Goal: Task Accomplishment & Management: Complete application form

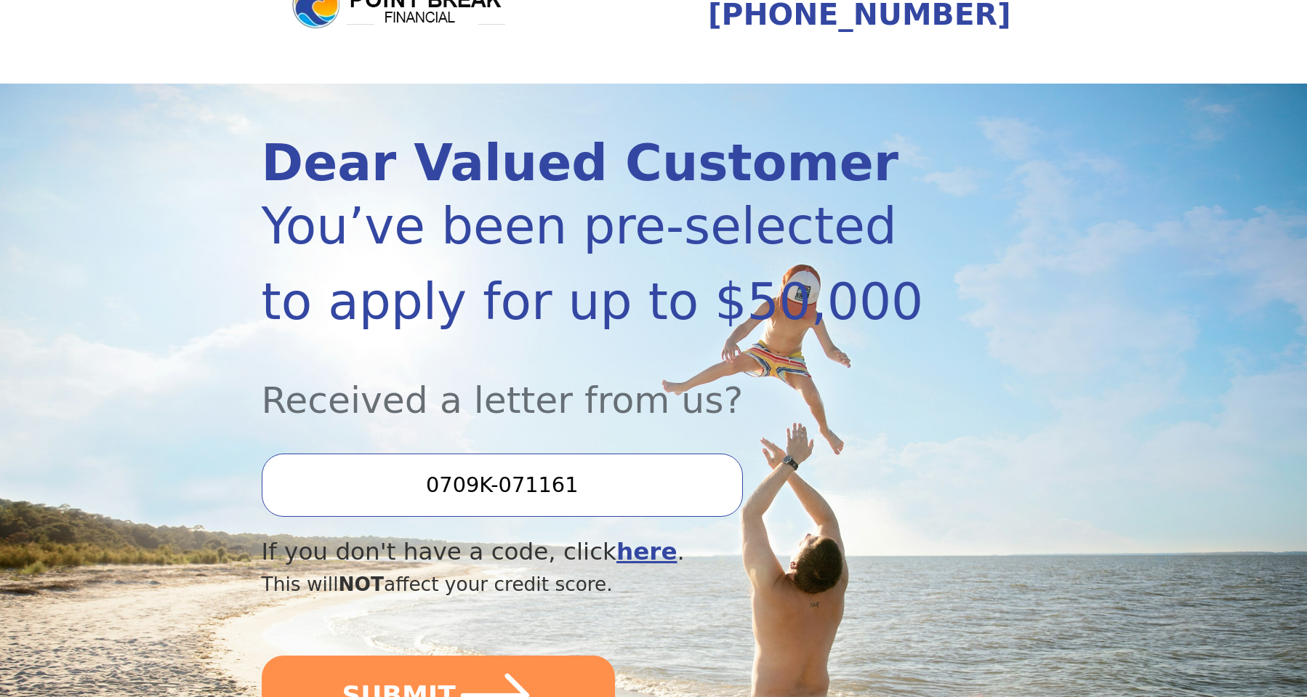
scroll to position [218, 0]
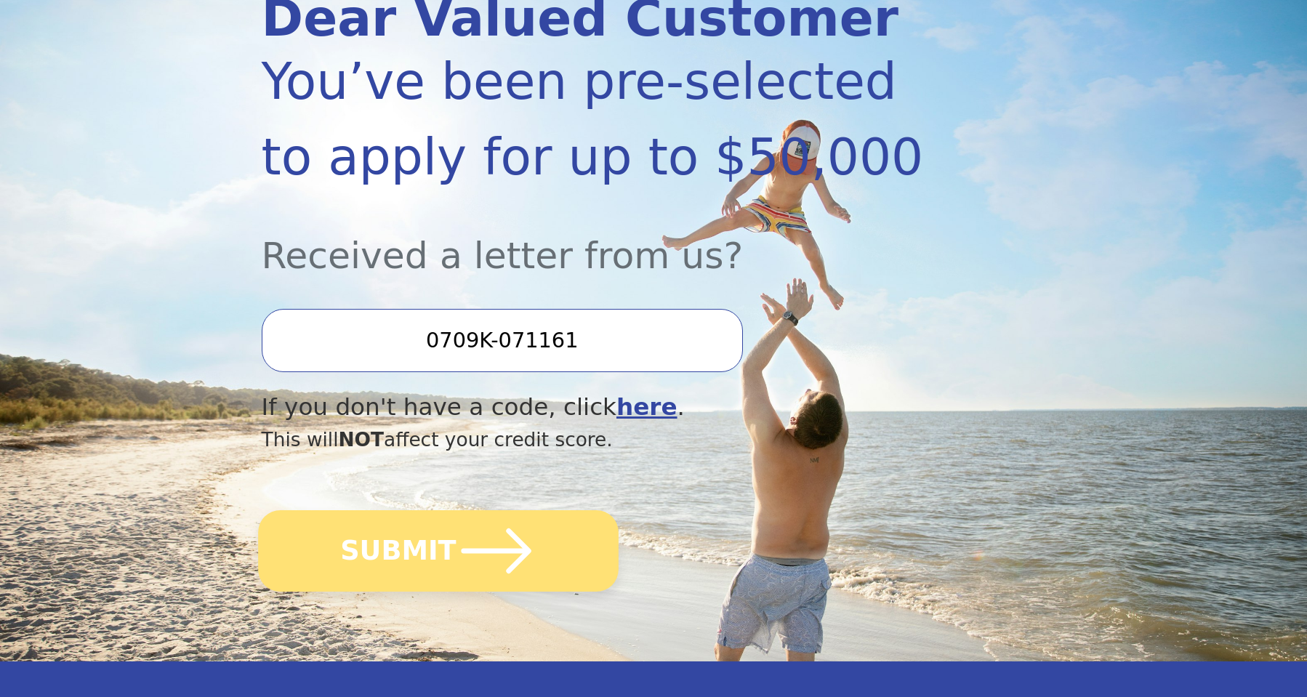
click at [490, 545] on icon "submit" at bounding box center [496, 551] width 80 height 80
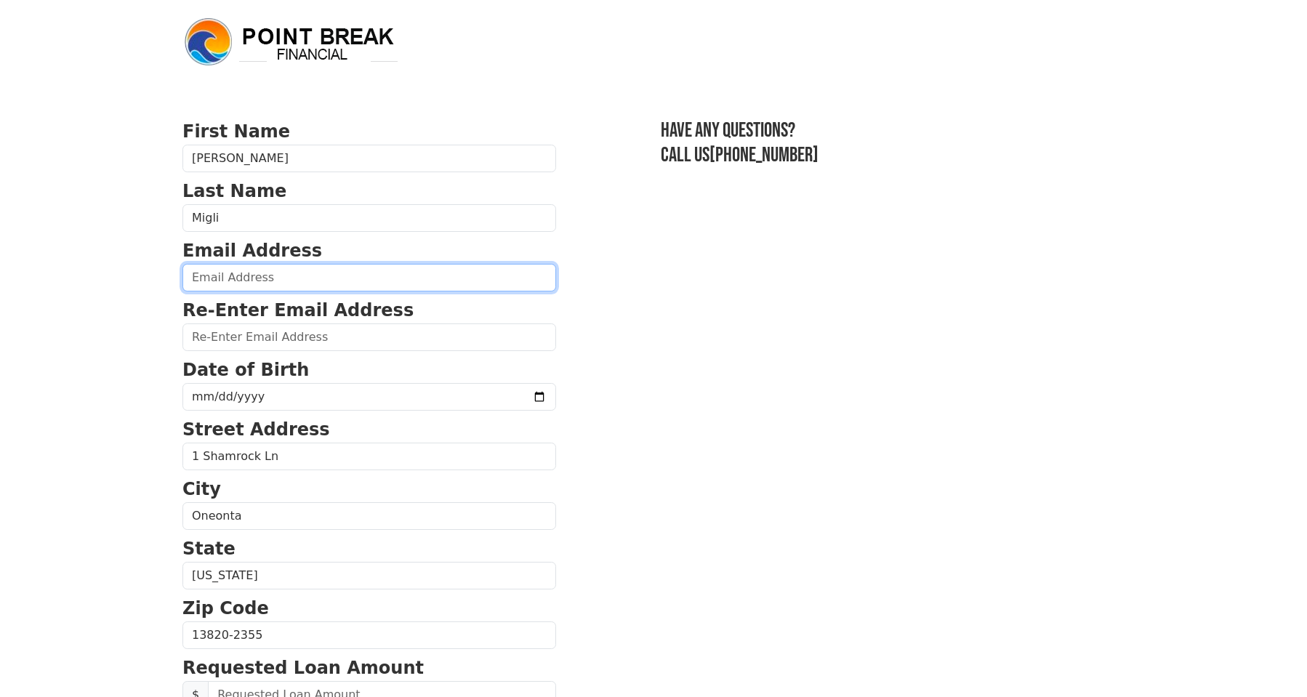
click at [305, 280] on input "email" at bounding box center [369, 278] width 374 height 28
type input "[EMAIL_ADDRESS][DOMAIN_NAME]"
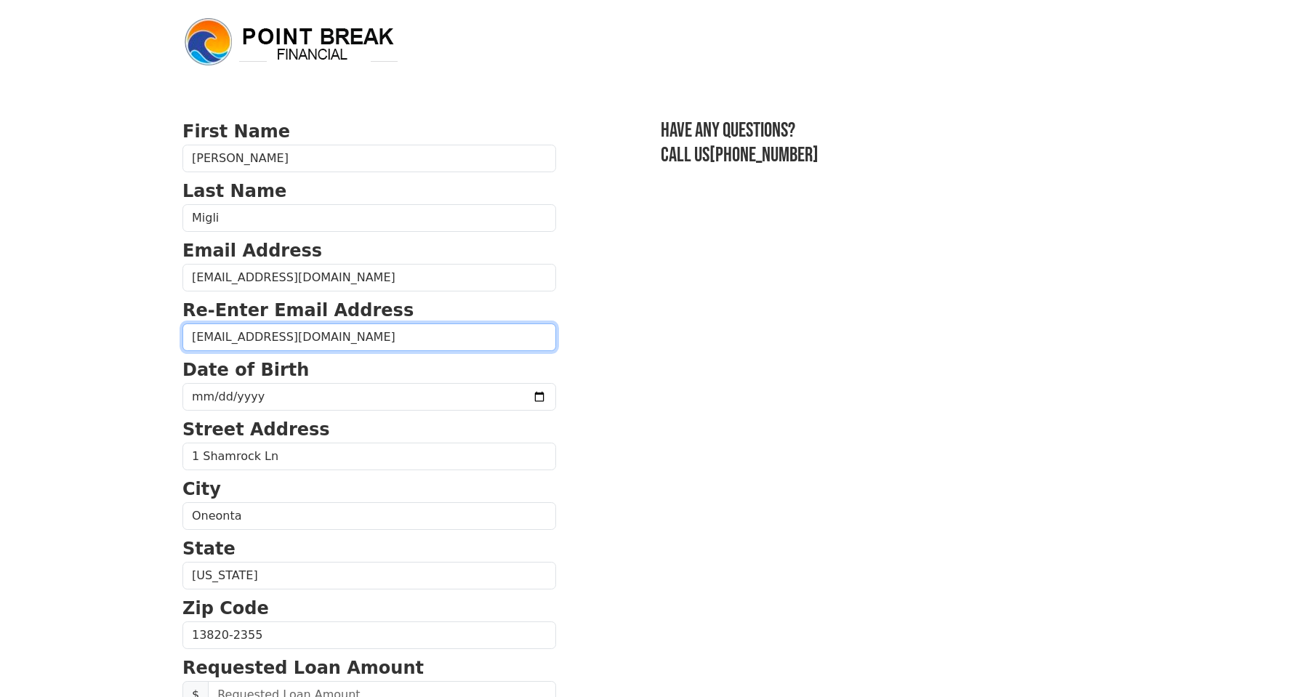
type input "1 Shamrock Lane"
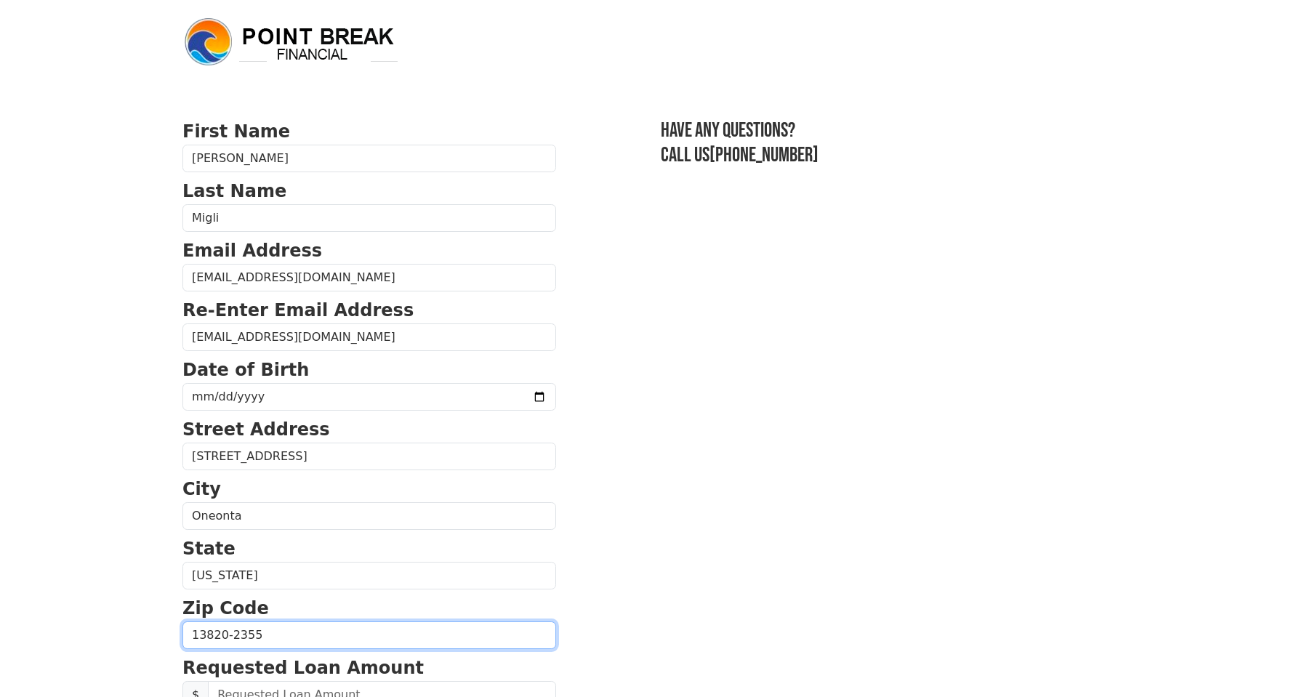
type input "13820"
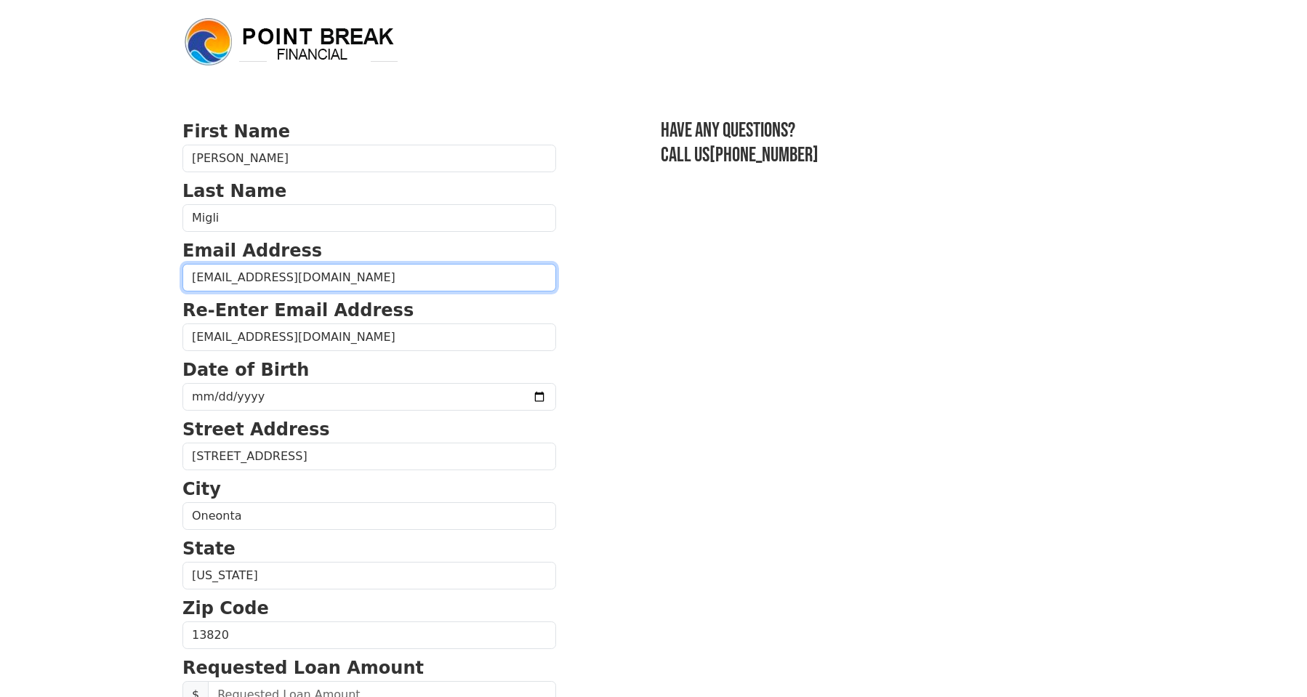
type input "(702) 606-8951"
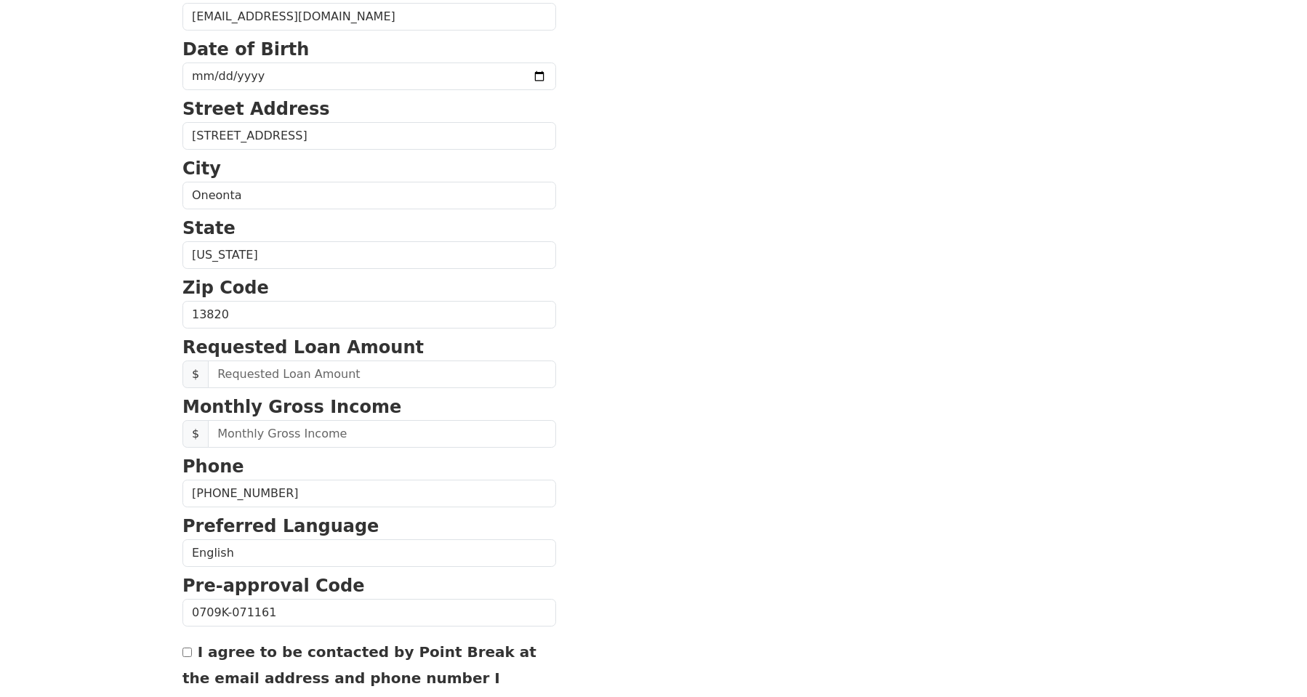
scroll to position [320, 0]
click at [283, 372] on input "text" at bounding box center [382, 375] width 348 height 28
type input "30,000.00"
click at [242, 433] on input "text" at bounding box center [382, 435] width 348 height 28
type input "42,000.00"
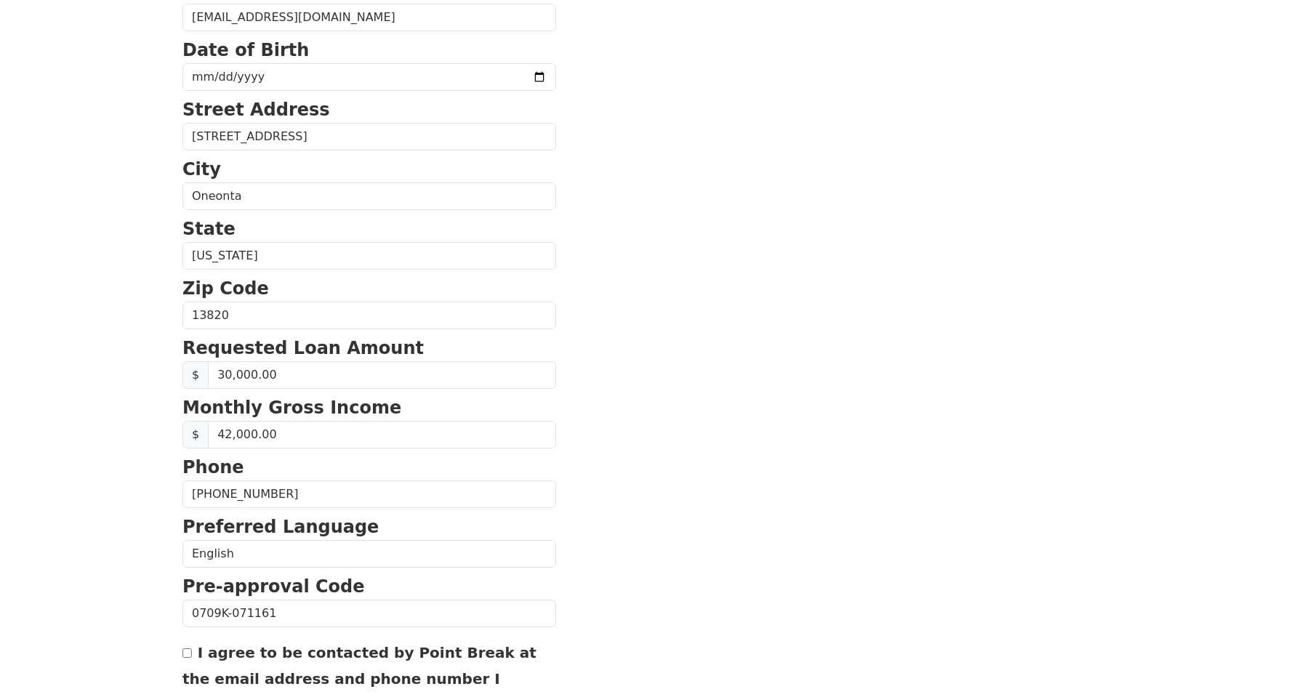
click at [286, 641] on div "I agree to be contacted by Point Break at the email address and phone number I …" at bounding box center [369, 678] width 374 height 79
click at [287, 662] on div "I agree to be contacted by Point Break at the email address and phone number I …" at bounding box center [369, 678] width 374 height 79
click at [289, 660] on label "I agree to be contacted by Point Break at the email address and phone number I …" at bounding box center [359, 679] width 354 height 70
click at [192, 658] on input "I agree to be contacted by Point Break at the email address and phone number I …" at bounding box center [186, 652] width 9 height 9
checkbox input "true"
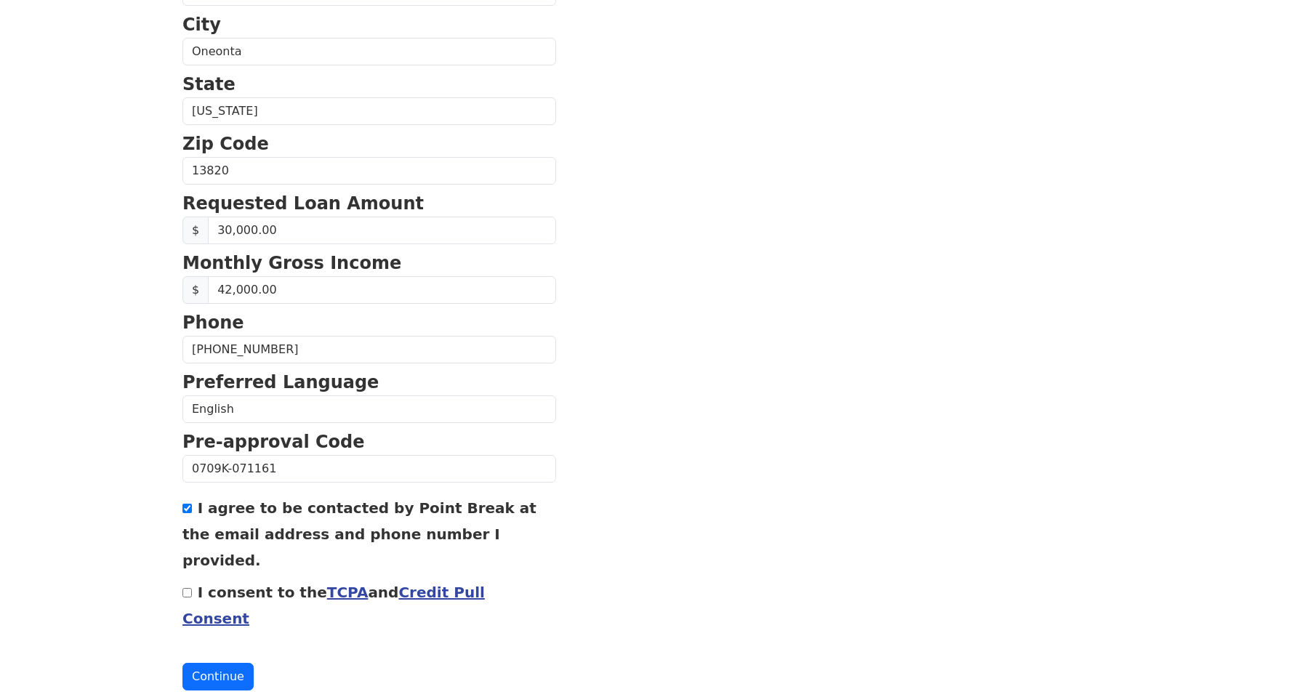
scroll to position [465, 0]
click at [185, 592] on input "I consent to the TCPA and Credit Pull Consent" at bounding box center [186, 591] width 9 height 9
checkbox input "true"
click at [213, 680] on button "Continue" at bounding box center [217, 676] width 71 height 28
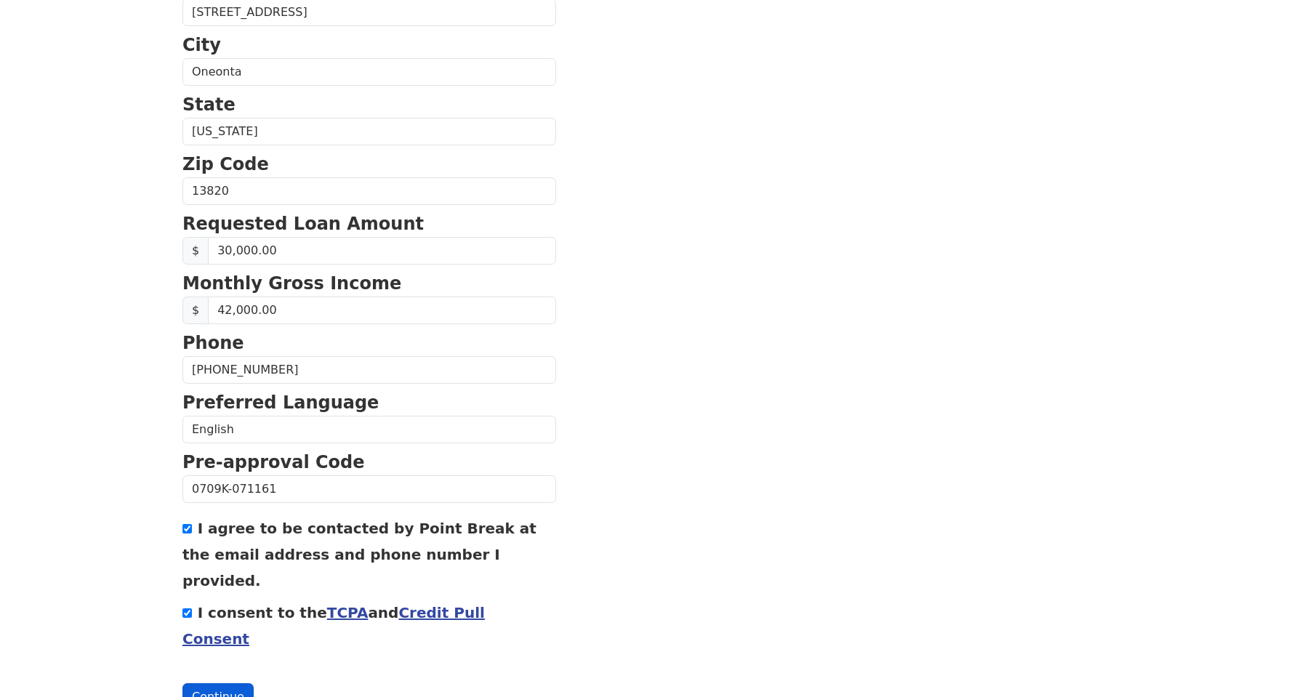
scroll to position [486, 0]
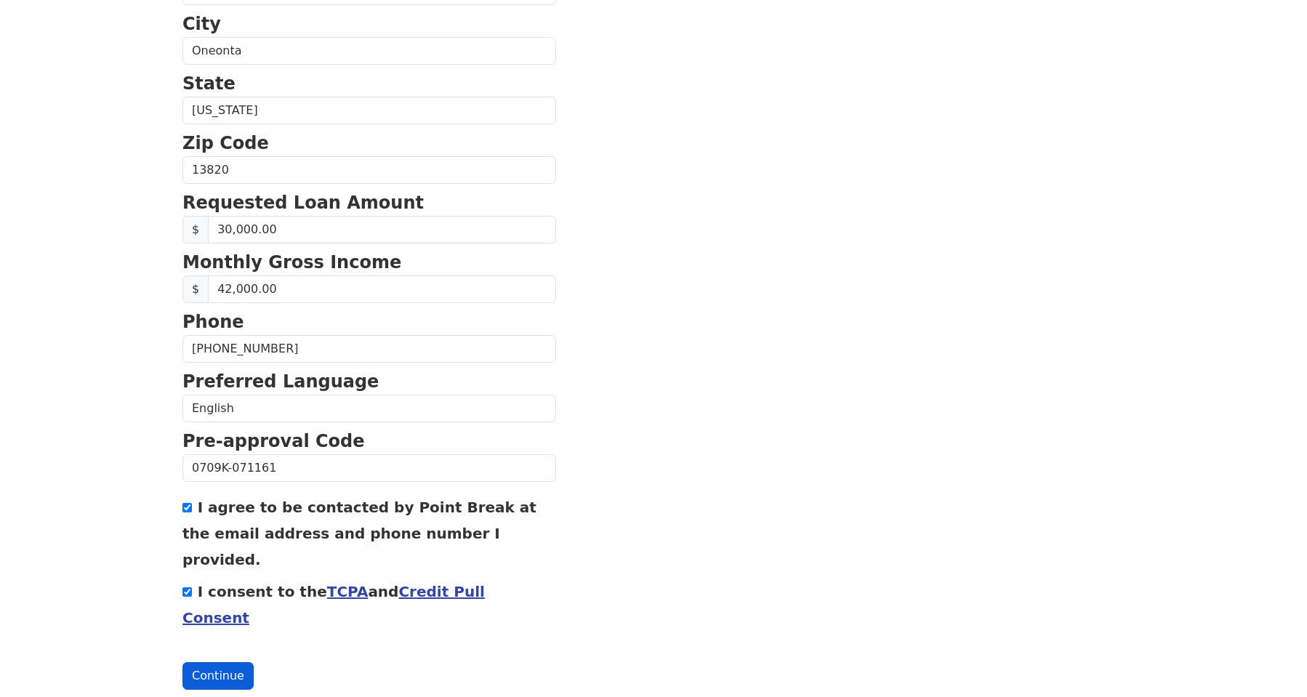
click at [228, 675] on button "Continue" at bounding box center [217, 676] width 71 height 28
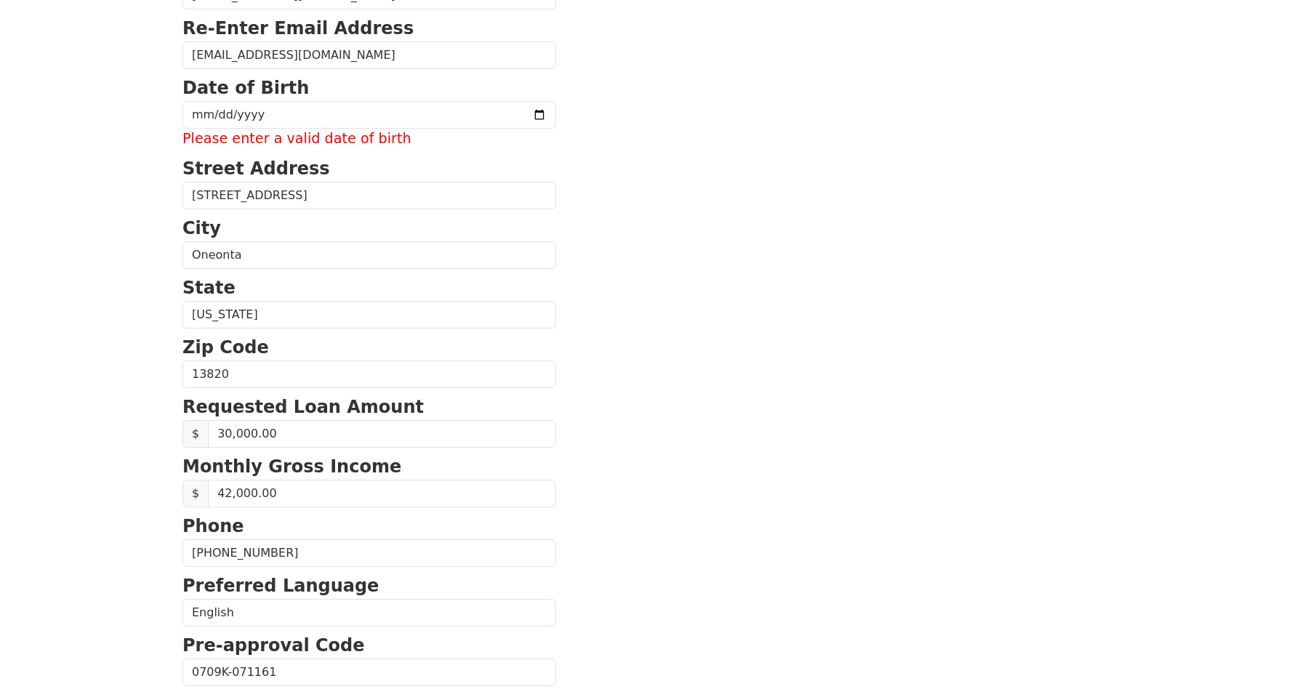
scroll to position [196, 0]
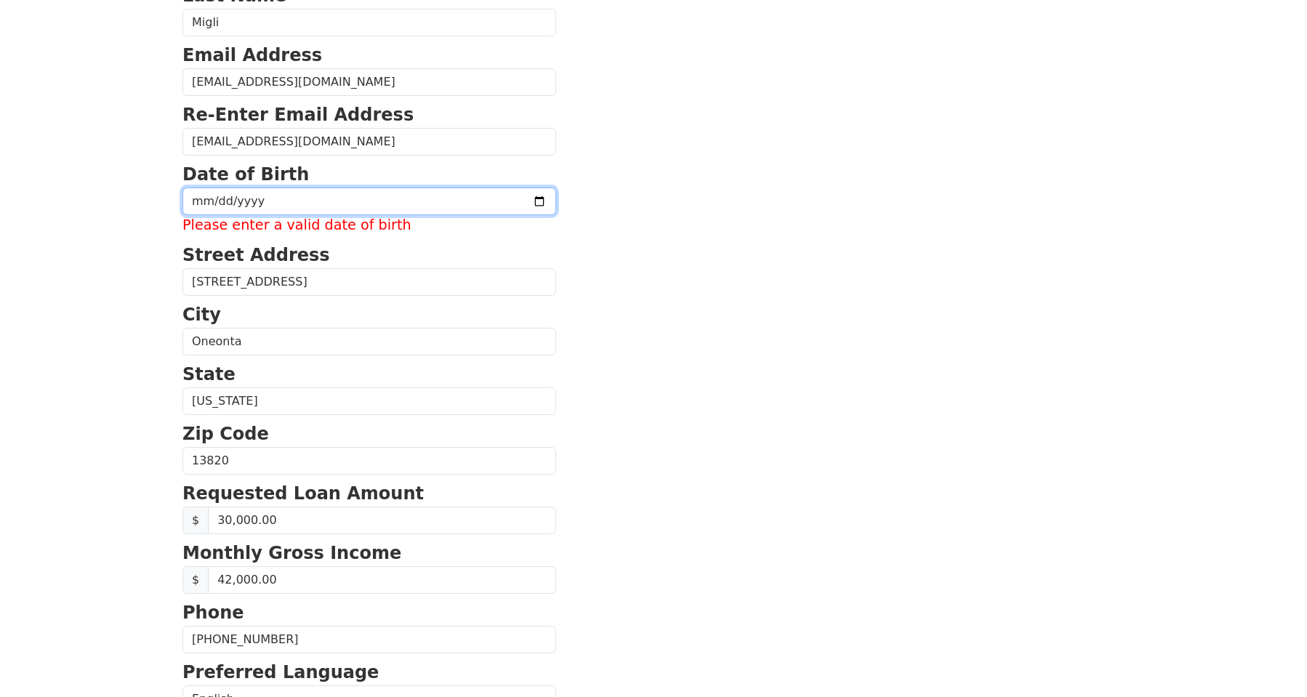
click at [273, 199] on input "date" at bounding box center [369, 202] width 374 height 28
type input "1969-08-26"
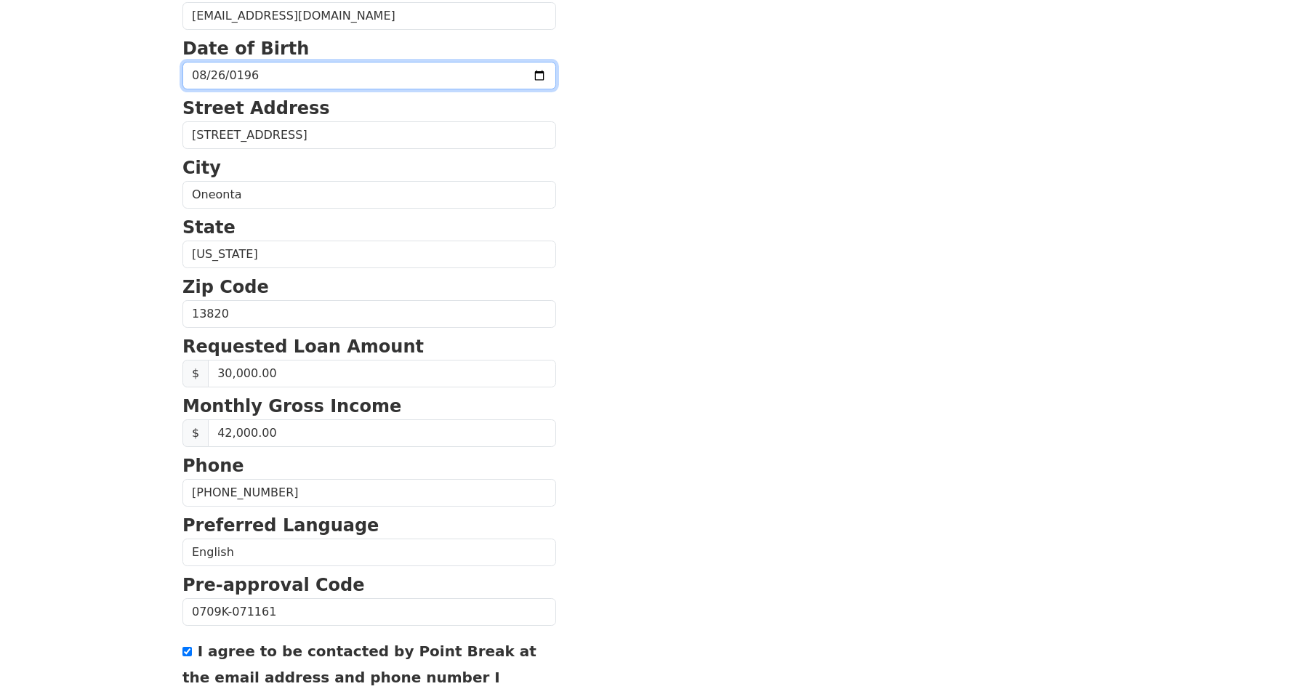
scroll to position [510, 0]
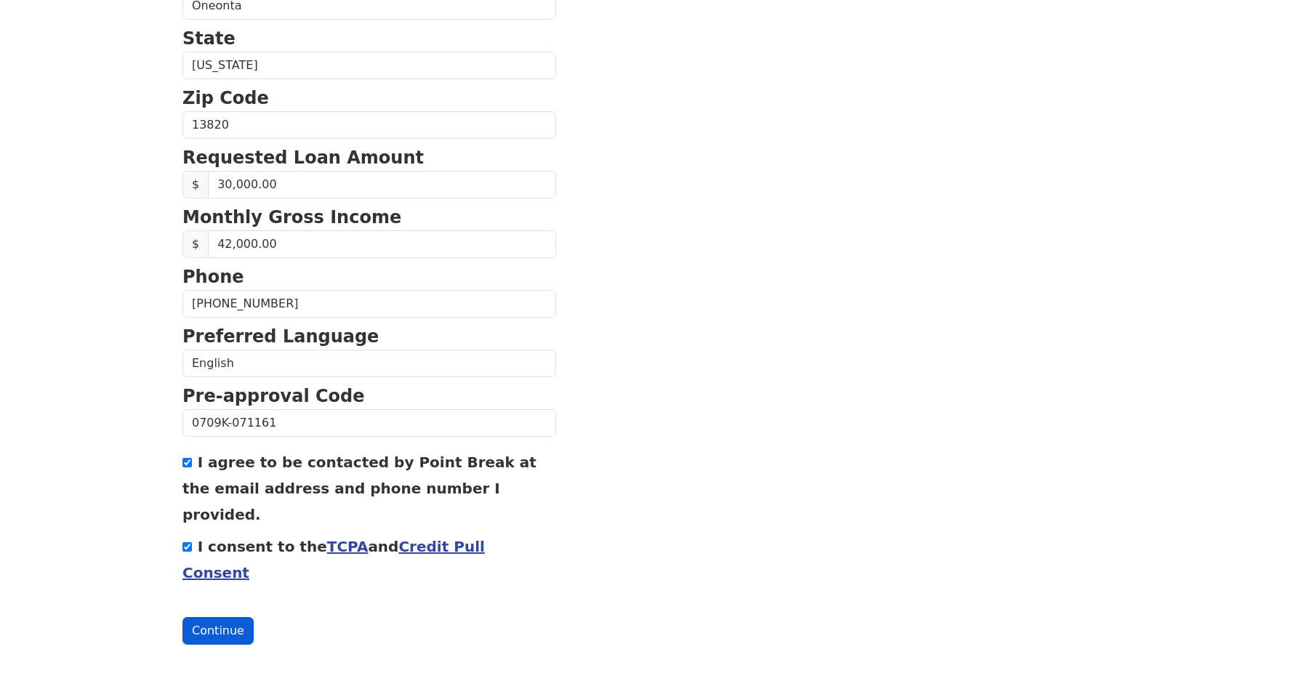
click at [230, 630] on button "Continue" at bounding box center [217, 631] width 71 height 28
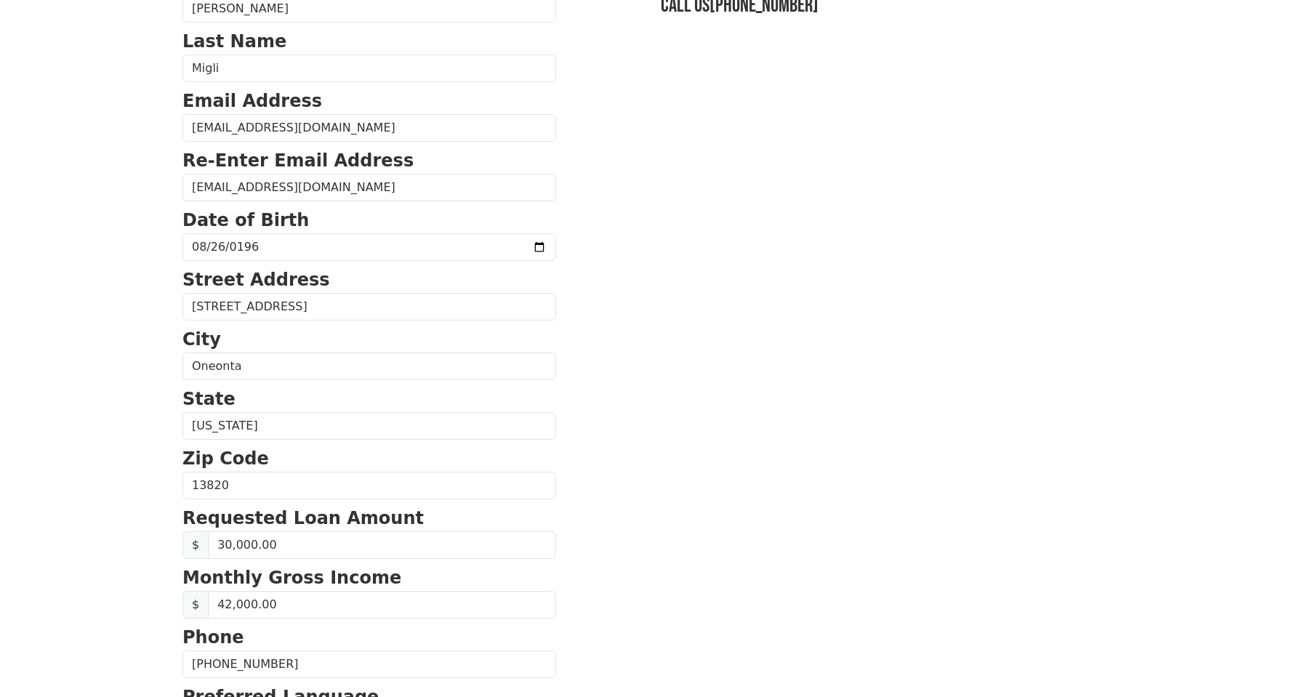
scroll to position [145, 0]
